Goal: Task Accomplishment & Management: Manage account settings

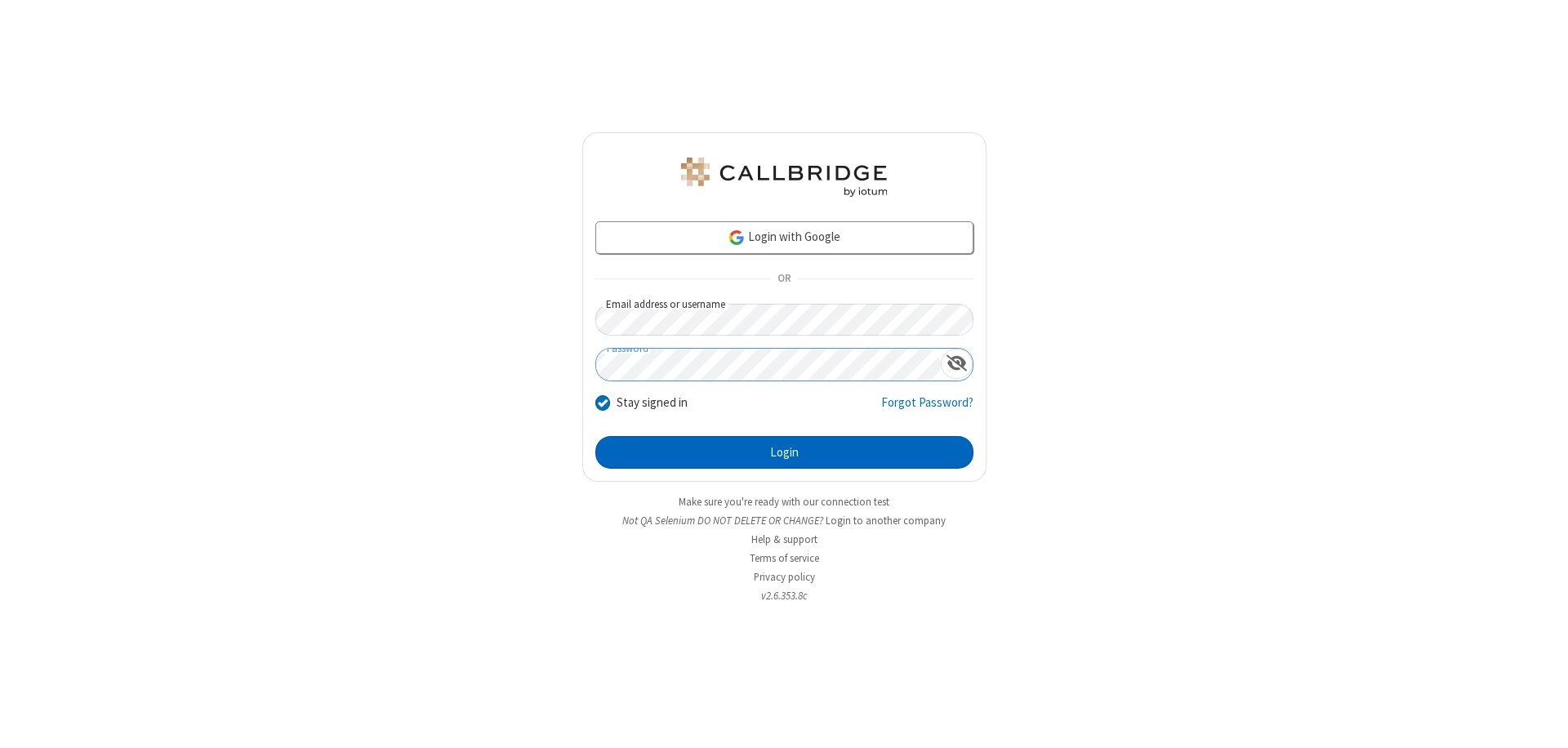
click at [784, 453] on button "Login" at bounding box center [784, 452] width 379 height 33
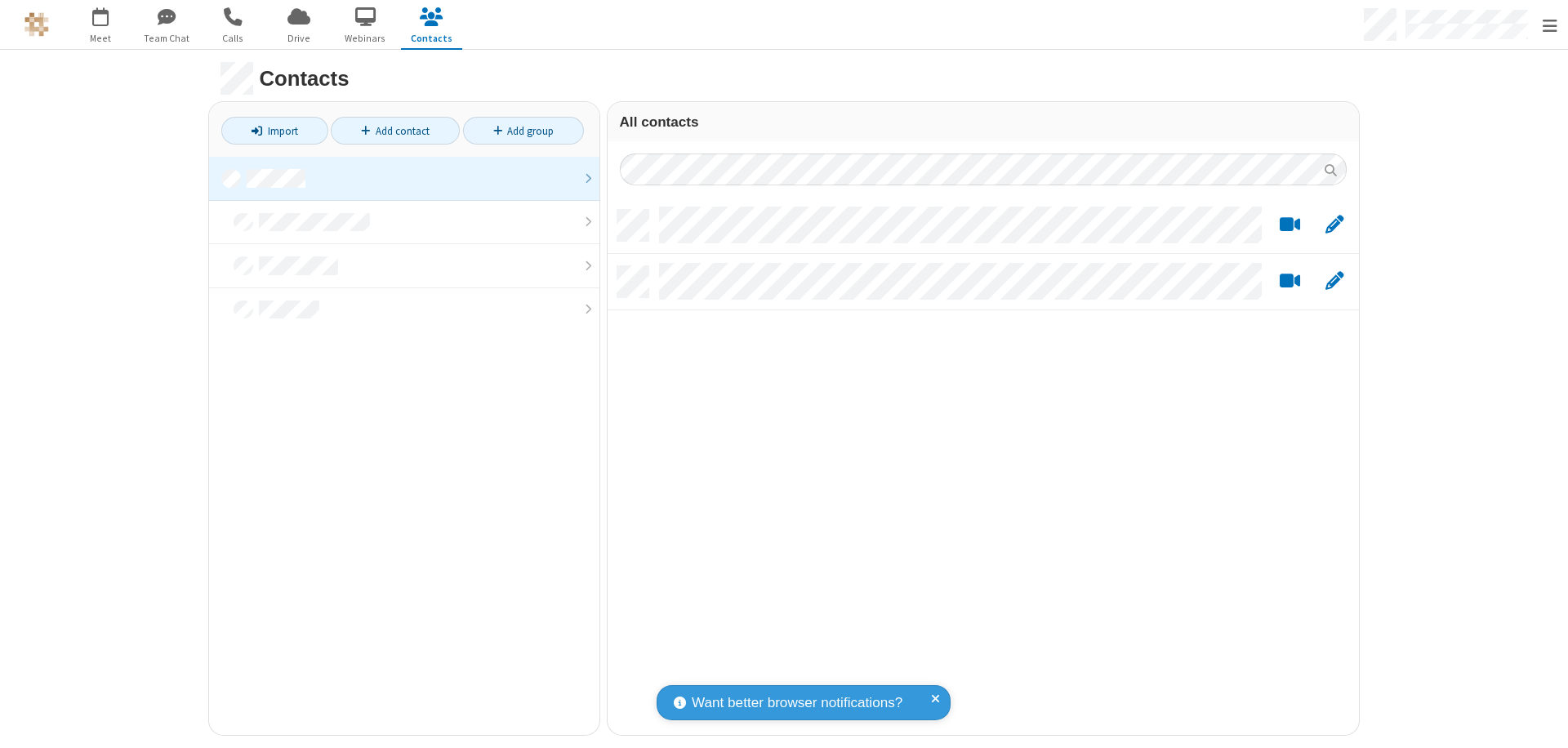
scroll to position [525, 739]
